Goal: Information Seeking & Learning: Learn about a topic

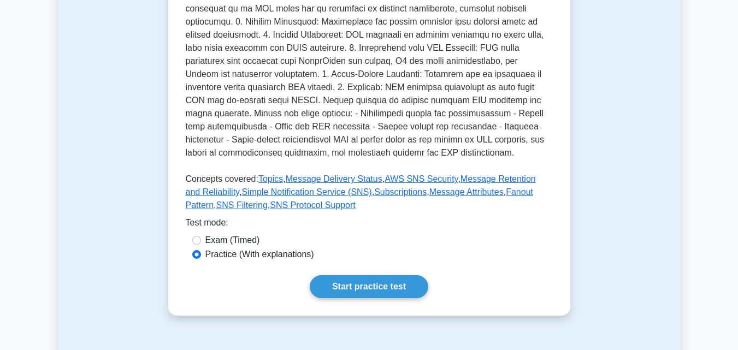
scroll to position [437, 0]
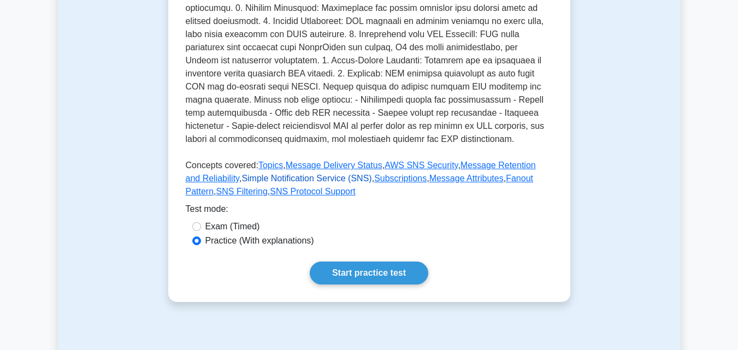
click at [294, 180] on link "Simple Notification Service (SNS)" at bounding box center [306, 178] width 130 height 9
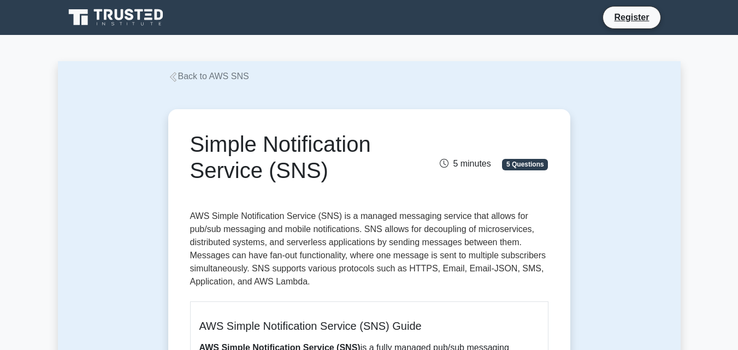
click at [179, 80] on link "Back to AWS SNS" at bounding box center [208, 76] width 81 height 9
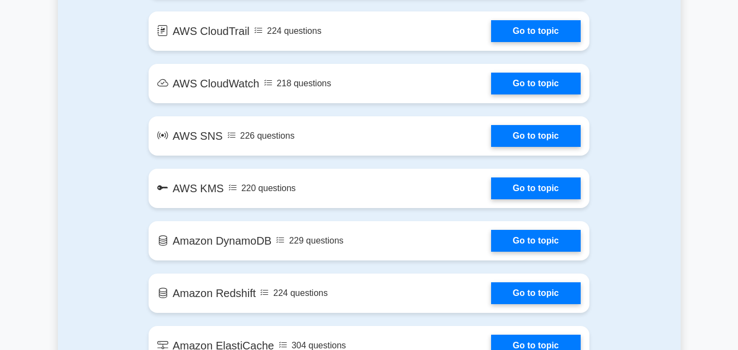
scroll to position [1256, 0]
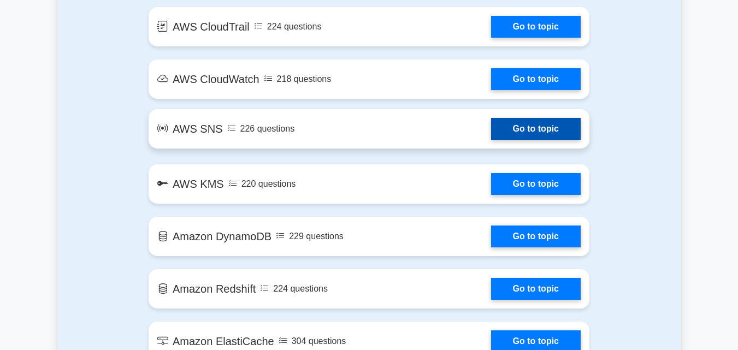
click at [536, 135] on link "Go to topic" at bounding box center [536, 129] width 90 height 22
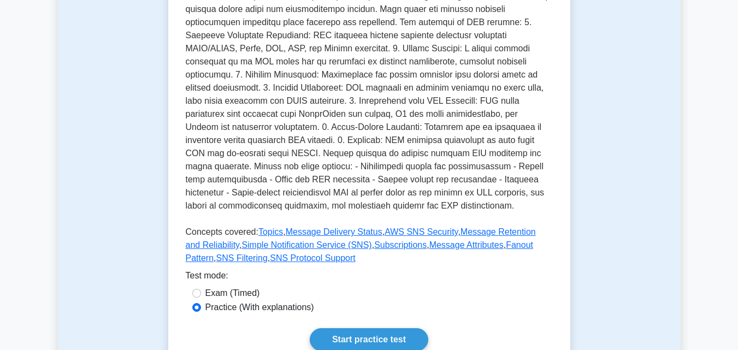
scroll to position [382, 0]
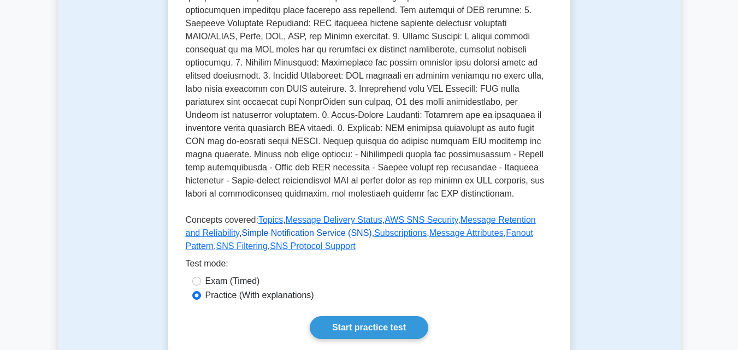
click at [271, 233] on link "Simple Notification Service (SNS)" at bounding box center [306, 232] width 130 height 9
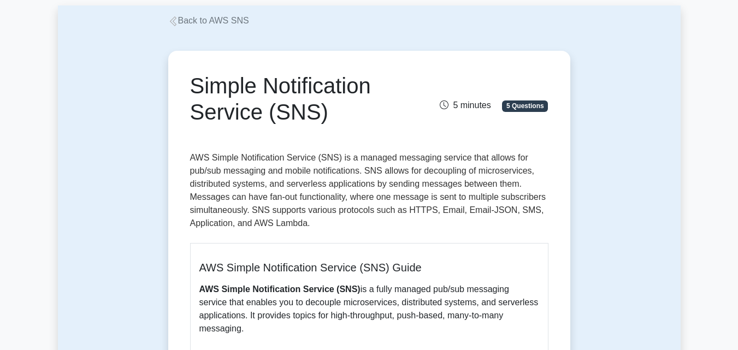
scroll to position [55, 0]
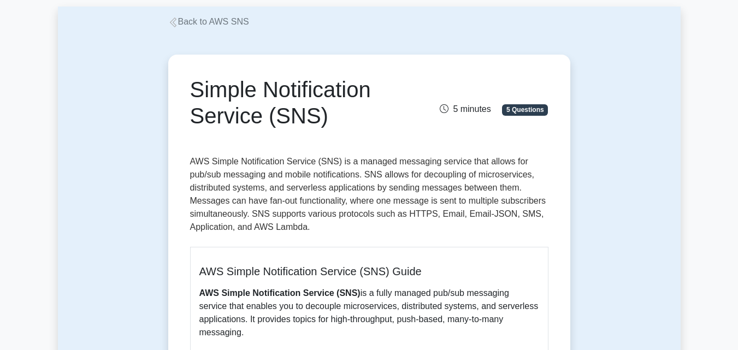
click at [173, 18] on link "Back to AWS SNS" at bounding box center [208, 21] width 81 height 9
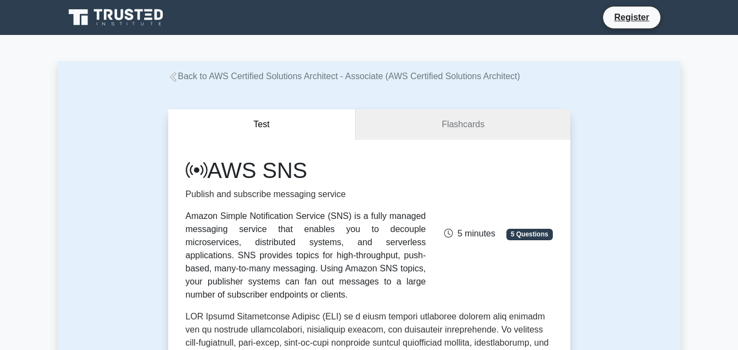
click at [181, 76] on link "Back to AWS Certified Solutions Architect - Associate (AWS Certified Solutions …" at bounding box center [344, 76] width 352 height 9
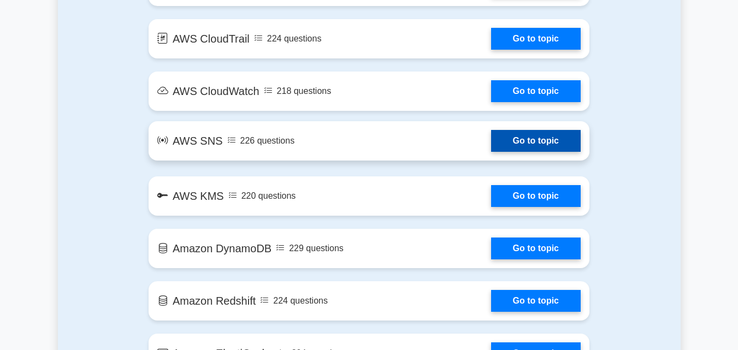
scroll to position [1256, 0]
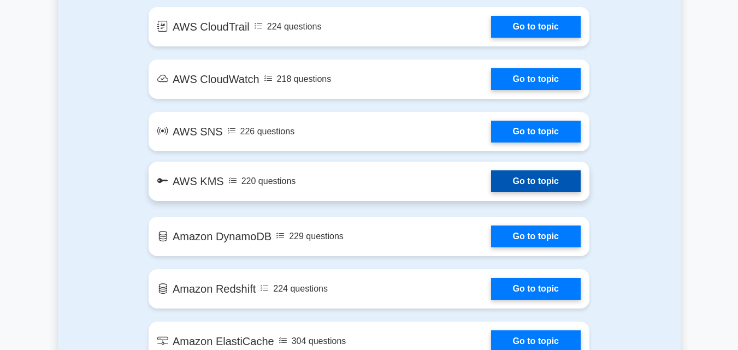
click at [538, 186] on link "Go to topic" at bounding box center [536, 181] width 90 height 22
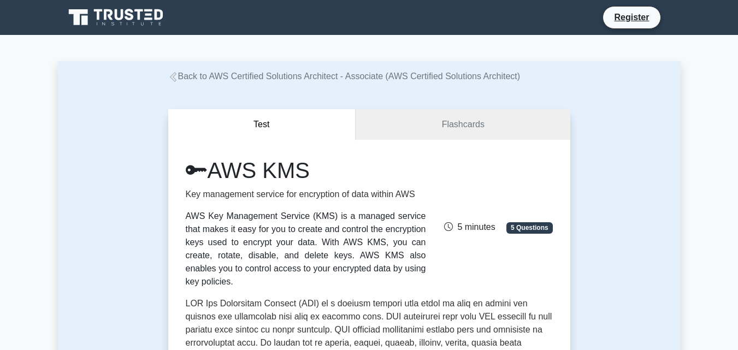
click at [176, 82] on icon at bounding box center [173, 77] width 10 height 10
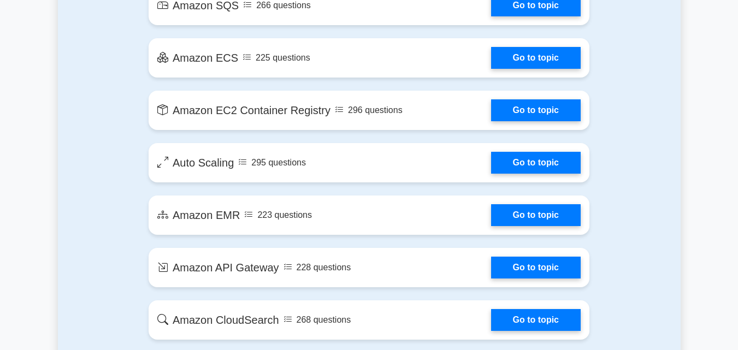
scroll to position [1638, 0]
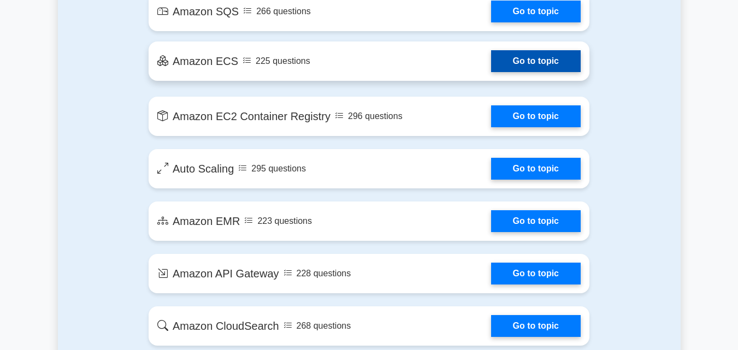
click at [537, 63] on link "Go to topic" at bounding box center [536, 61] width 90 height 22
